Goal: Task Accomplishment & Management: Use online tool/utility

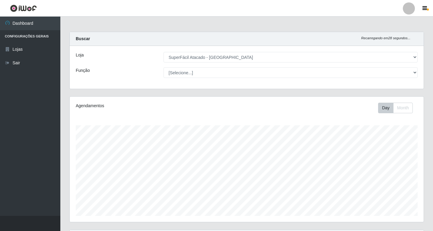
select select "503"
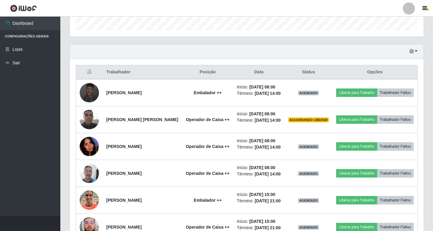
scroll to position [220, 0]
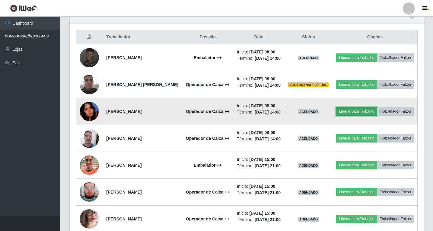
click at [357, 112] on button "Liberar para Trabalho" at bounding box center [356, 111] width 41 height 8
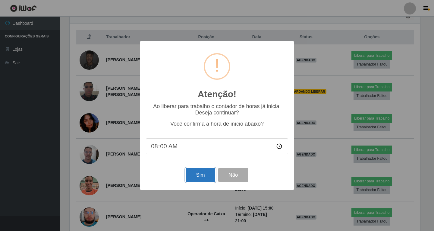
click at [195, 177] on button "Sim" at bounding box center [200, 175] width 29 height 14
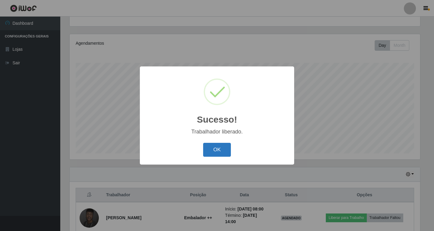
click at [214, 148] on button "OK" at bounding box center [217, 150] width 28 height 14
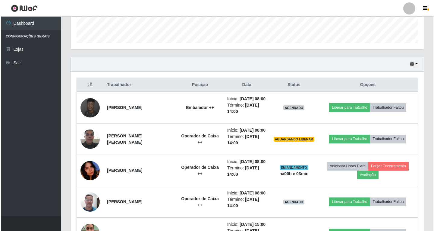
scroll to position [183, 0]
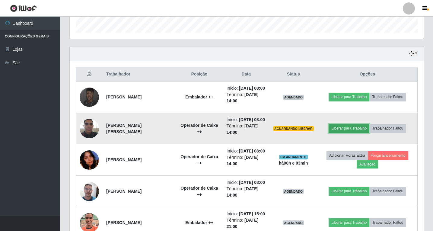
click at [347, 128] on button "Liberar para Trabalho" at bounding box center [349, 128] width 41 height 8
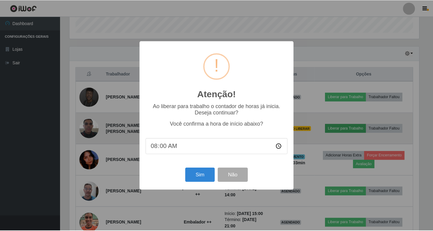
scroll to position [125, 351]
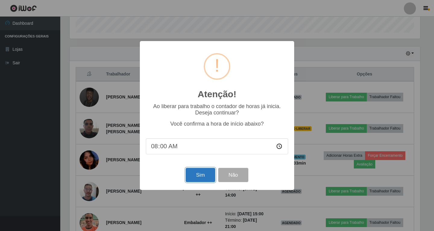
click at [198, 175] on button "Sim" at bounding box center [200, 175] width 29 height 14
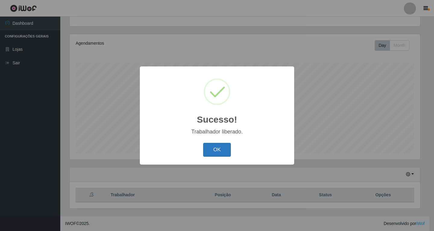
click at [215, 153] on button "OK" at bounding box center [217, 150] width 28 height 14
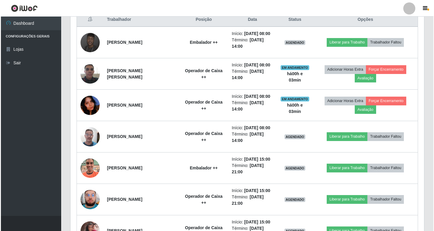
scroll to position [241, 0]
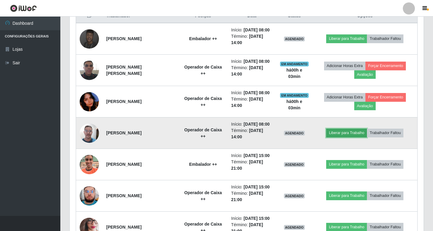
click at [349, 131] on button "Liberar para Trabalho" at bounding box center [346, 133] width 41 height 8
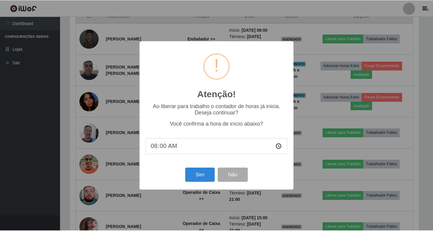
scroll to position [125, 351]
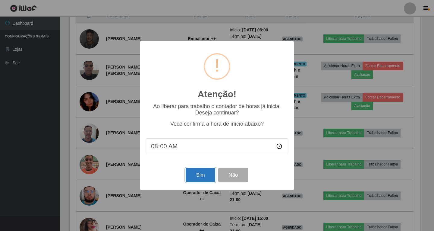
click at [197, 175] on button "Sim" at bounding box center [200, 175] width 29 height 14
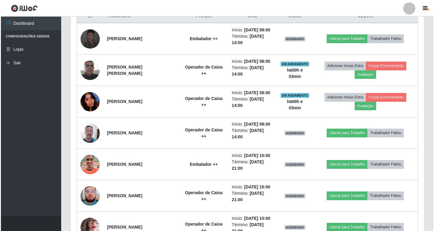
scroll to position [0, 0]
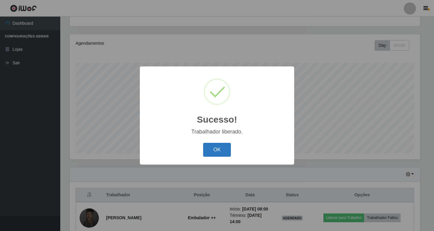
click at [215, 148] on button "OK" at bounding box center [217, 150] width 28 height 14
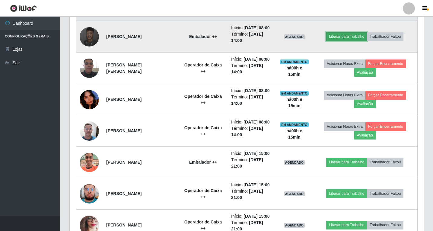
click at [345, 35] on button "Liberar para Trabalho" at bounding box center [346, 36] width 41 height 8
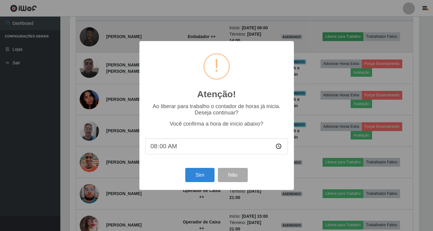
scroll to position [125, 351]
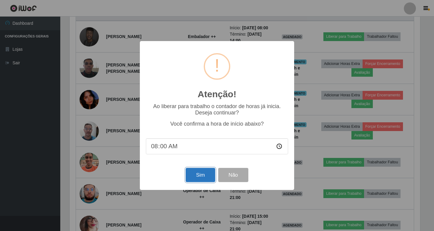
click at [201, 177] on button "Sim" at bounding box center [200, 175] width 29 height 14
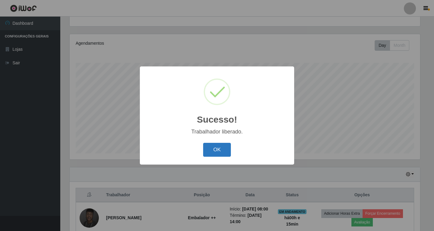
click at [216, 149] on button "OK" at bounding box center [217, 150] width 28 height 14
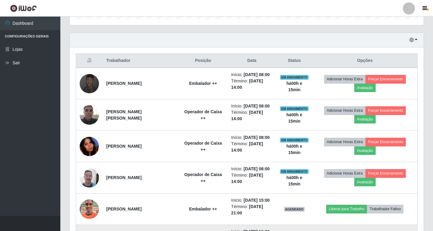
scroll to position [183, 0]
